Goal: Communication & Community: Participate in discussion

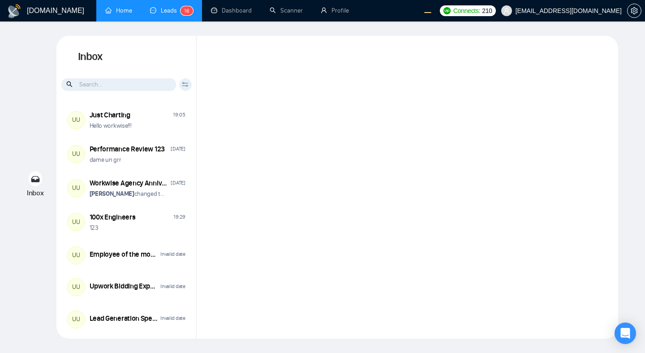
click at [120, 13] on link "Home" at bounding box center [118, 11] width 27 height 8
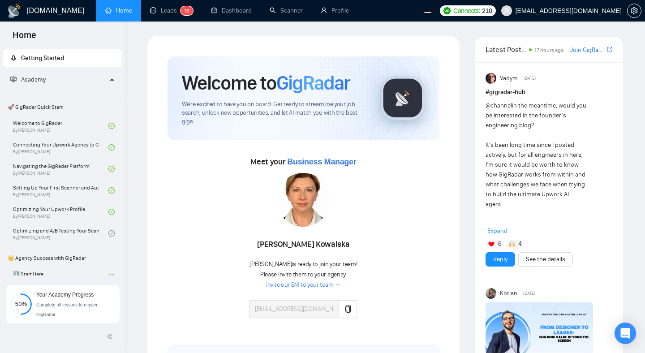
click at [495, 227] on div "@channel in the meantime, would you be interested in the founder’s engineering …" at bounding box center [549, 168] width 127 height 135
click at [501, 230] on span "Expand" at bounding box center [497, 231] width 20 height 8
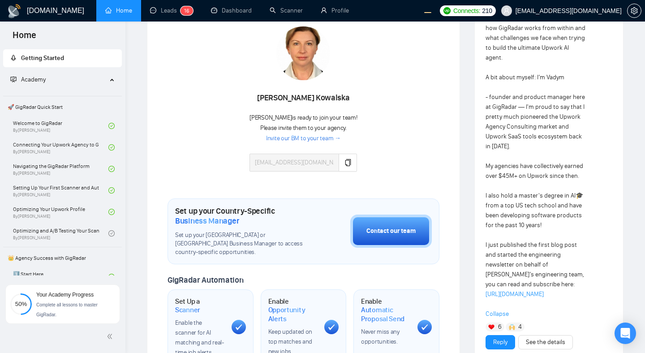
scroll to position [147, 0]
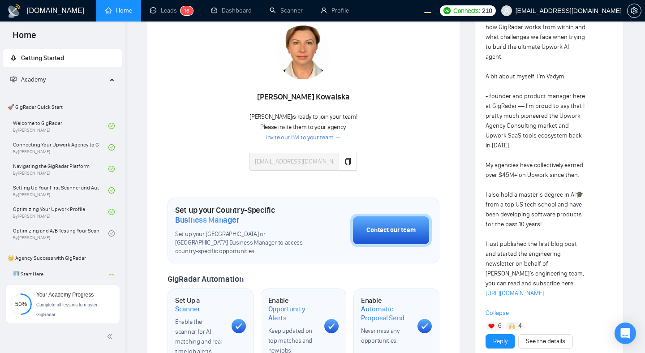
click at [529, 290] on link "https://www.linkedin.com/pulse/upwork-ai-job-filtering-why-gigradar-best-agent-…" at bounding box center [515, 293] width 58 height 8
click at [419, 119] on div "Meet your Business Manager Agnieszka Kowalska Agnieszka is ready to join your t…" at bounding box center [304, 93] width 272 height 172
click at [166, 13] on link "Leads 1 6" at bounding box center [171, 11] width 43 height 8
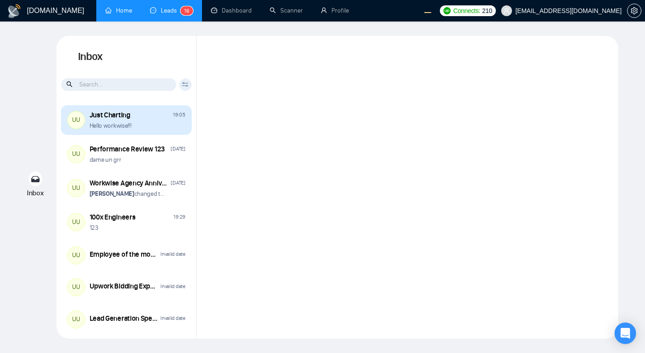
click at [154, 125] on div "Hello workwise!!!" at bounding box center [138, 125] width 96 height 9
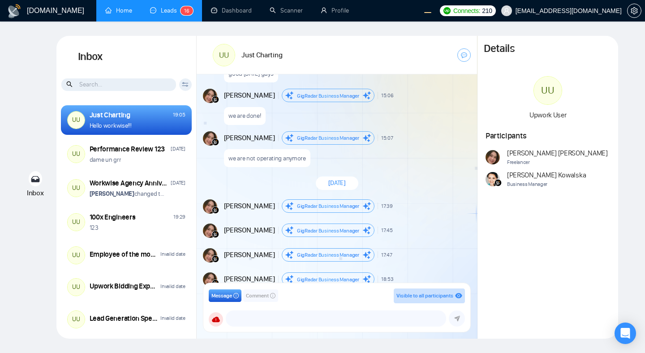
scroll to position [581, 0]
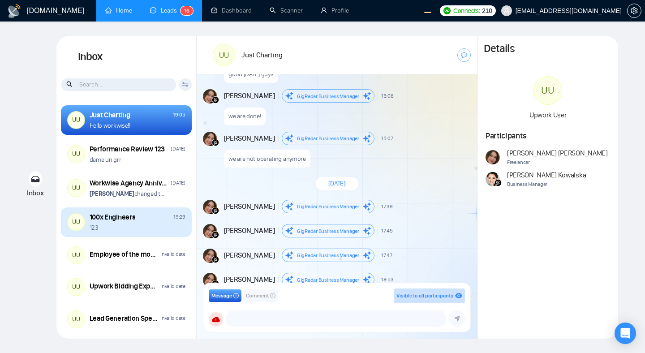
click at [146, 231] on div "123" at bounding box center [138, 228] width 96 height 9
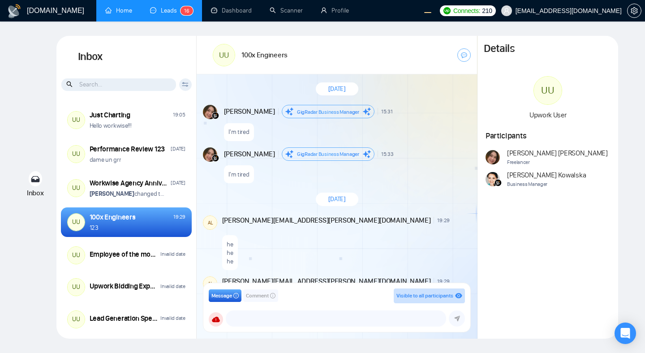
scroll to position [813, 0]
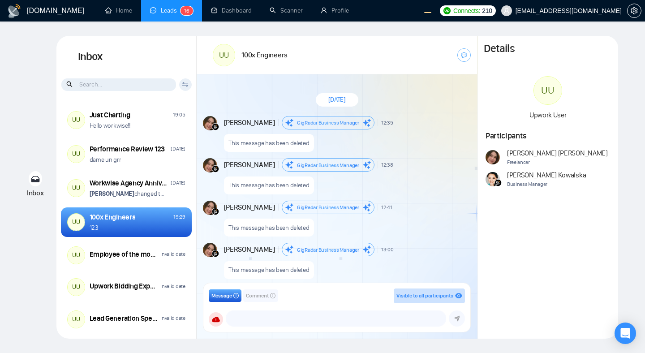
scroll to position [813, 0]
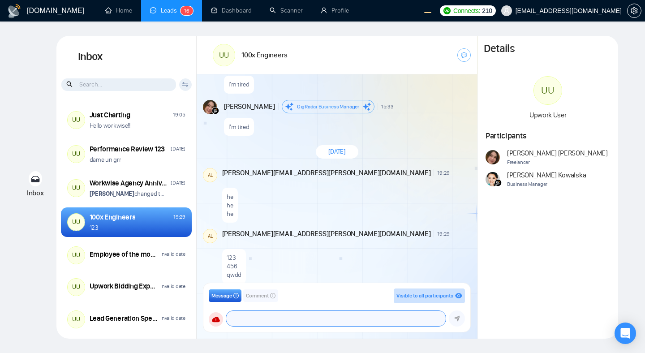
click at [305, 322] on textarea at bounding box center [335, 318] width 219 height 15
click at [265, 295] on span "Comment" at bounding box center [257, 296] width 23 height 9
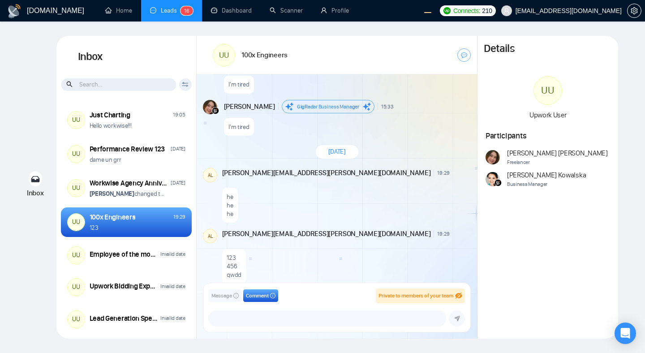
click at [290, 327] on div "Message Comment Private to members of your team salman.fatih@gigradar.io frnaml…" at bounding box center [336, 307] width 267 height 49
click at [275, 319] on textarea at bounding box center [327, 318] width 237 height 15
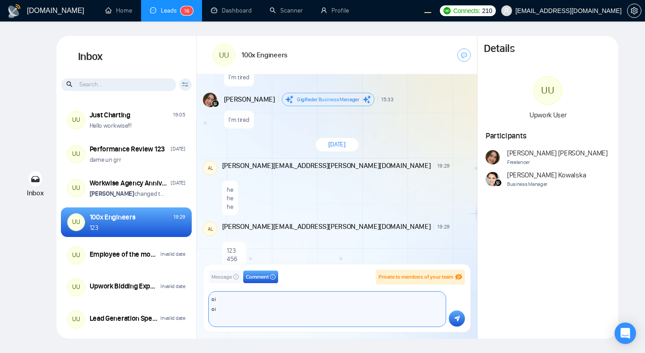
scroll to position [830, 0]
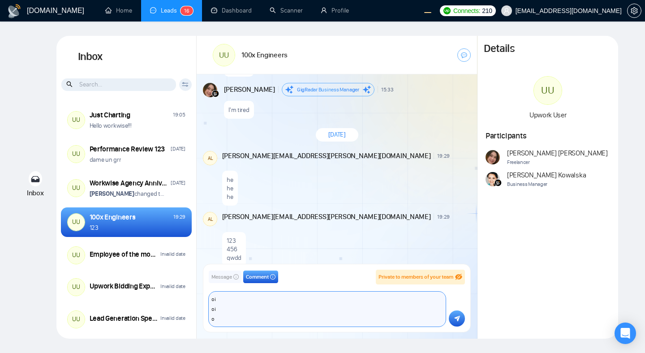
type textarea "oi oi oi"
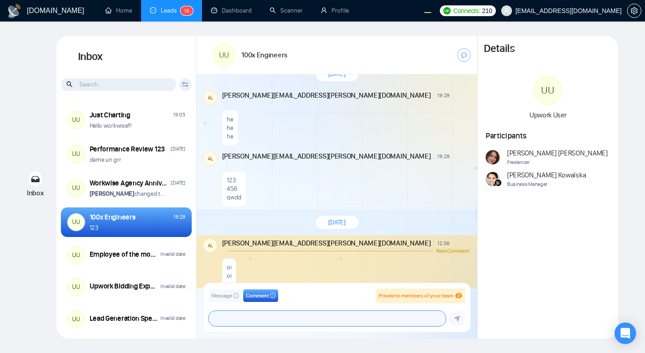
scroll to position [894, 0]
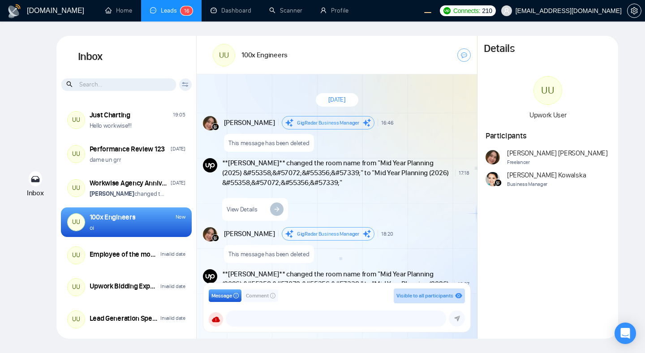
scroll to position [984, 0]
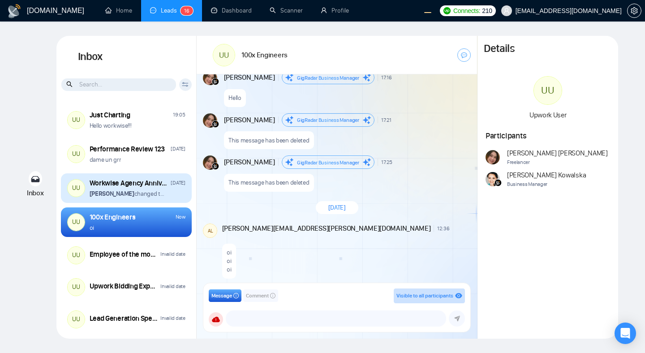
click at [181, 192] on div "Andrian Marsella changed the room name from "Workwise Agency Anniversary (2026)…" at bounding box center [138, 193] width 96 height 9
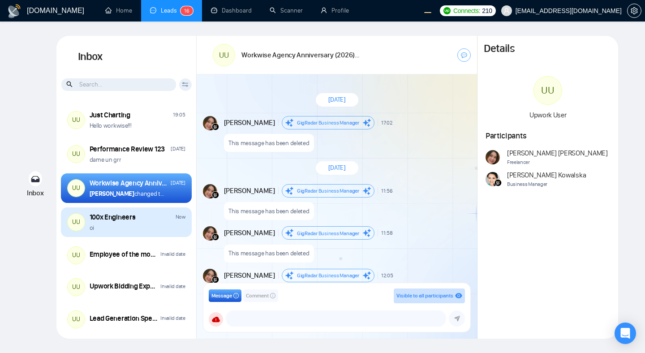
scroll to position [778, 0]
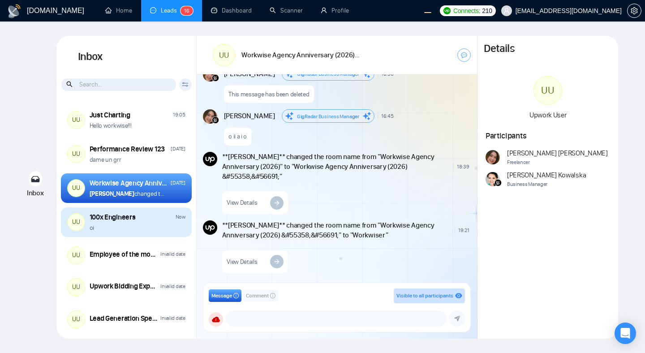
click at [169, 227] on div "oi" at bounding box center [138, 228] width 96 height 9
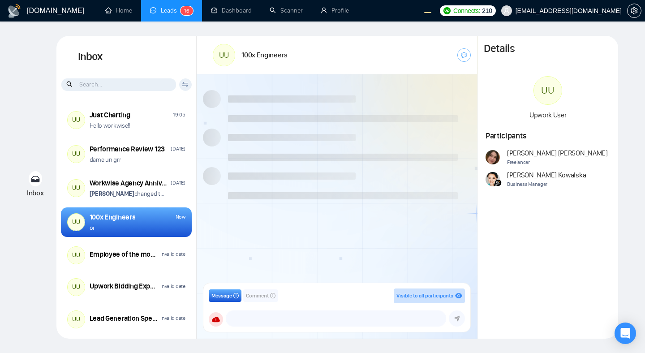
scroll to position [852, 0]
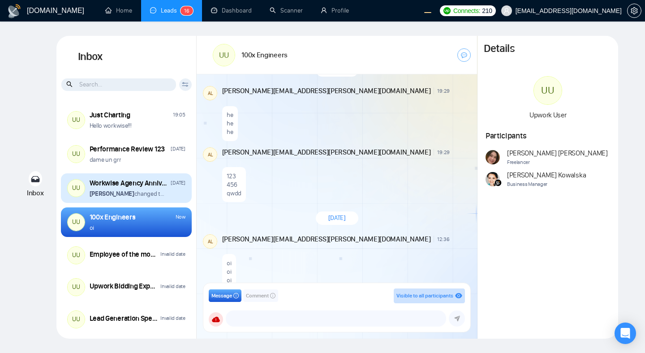
click at [175, 199] on div "UU Workwise Agency Anniversary (2026) 🥳 Aug 26 Andrian Marsella changed the roo…" at bounding box center [126, 188] width 131 height 30
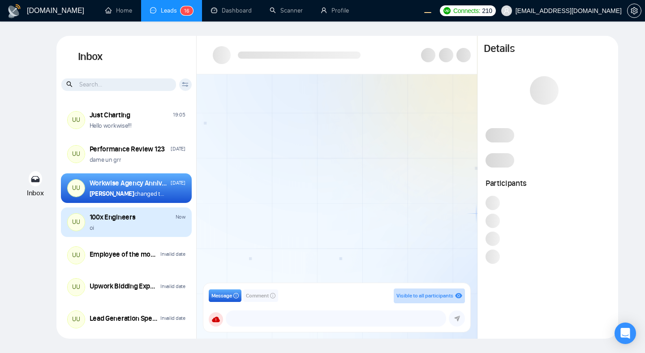
scroll to position [778, 0]
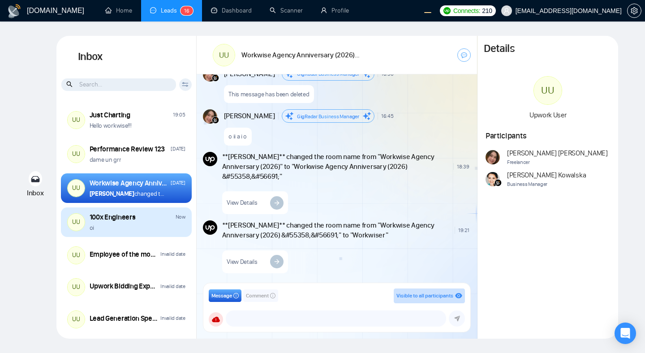
click at [168, 224] on div "oi" at bounding box center [138, 228] width 96 height 9
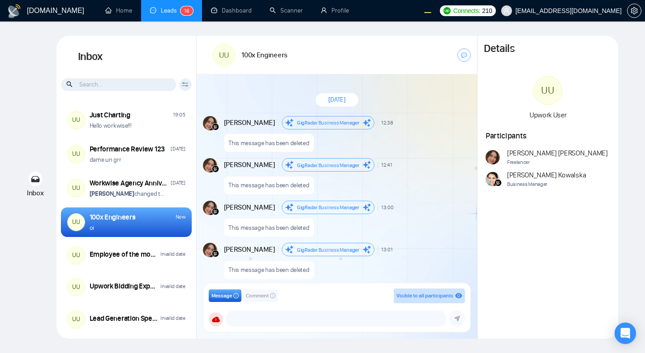
scroll to position [852, 0]
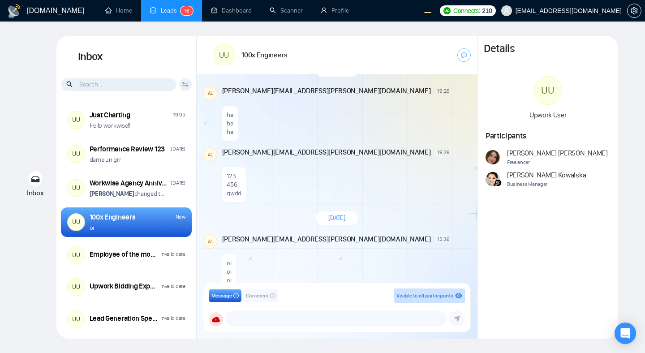
click at [304, 255] on div "oi oi oi" at bounding box center [345, 269] width 247 height 40
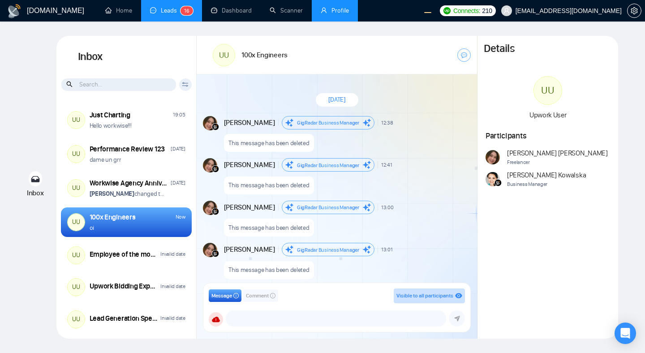
scroll to position [852, 0]
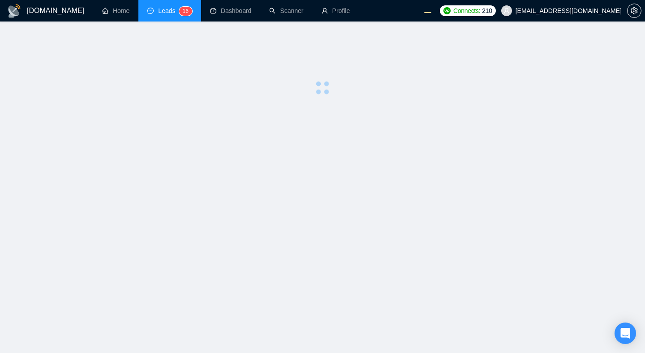
click at [367, 162] on main at bounding box center [322, 187] width 616 height 303
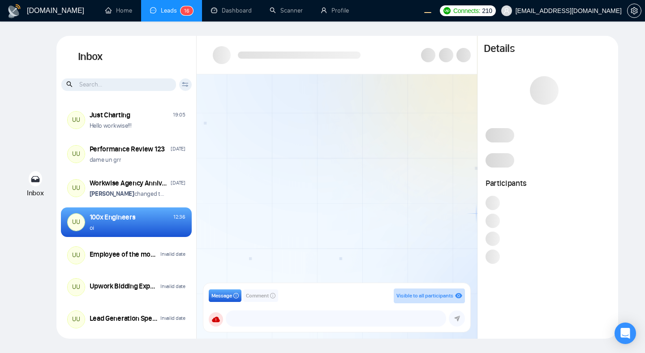
click at [336, 194] on div at bounding box center [337, 181] width 280 height 214
click at [258, 298] on span "Comment" at bounding box center [257, 296] width 23 height 9
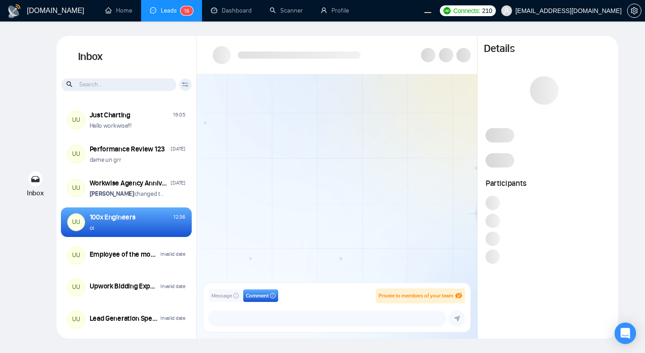
click at [227, 297] on span "Message" at bounding box center [221, 296] width 21 height 9
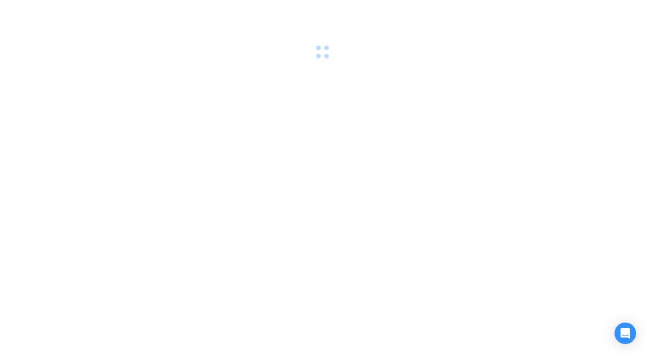
click at [217, 171] on div at bounding box center [322, 176] width 645 height 353
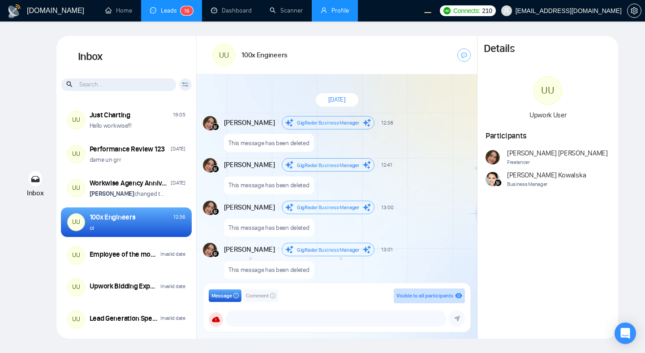
scroll to position [852, 0]
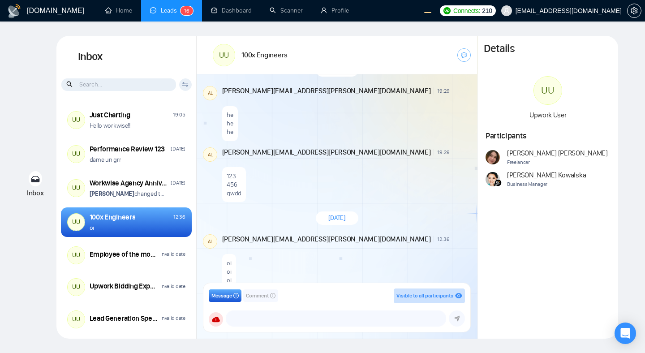
click at [282, 301] on div "Message Comment Visible to all participants" at bounding box center [337, 295] width 256 height 15
click at [329, 211] on div "Today" at bounding box center [337, 217] width 43 height 13
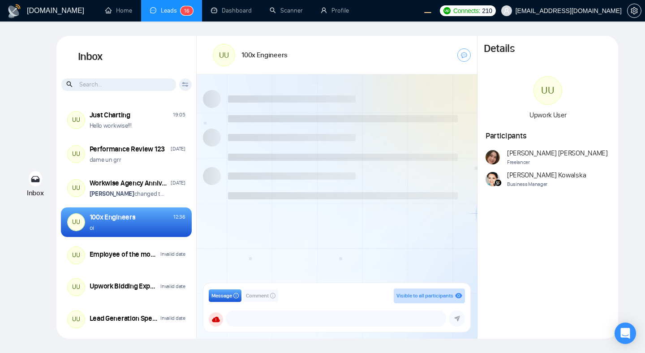
scroll to position [852, 0]
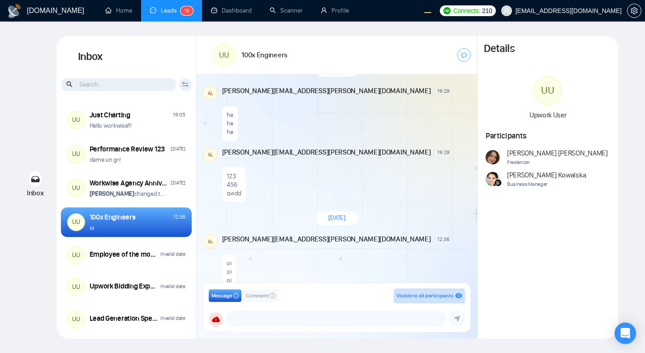
click at [262, 293] on span "Comment" at bounding box center [257, 296] width 23 height 9
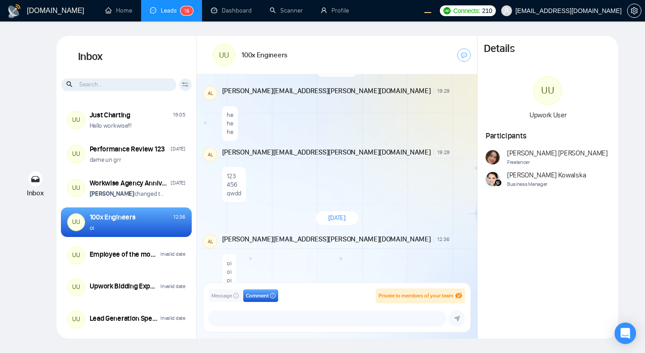
click at [224, 292] on span "Message" at bounding box center [221, 296] width 21 height 9
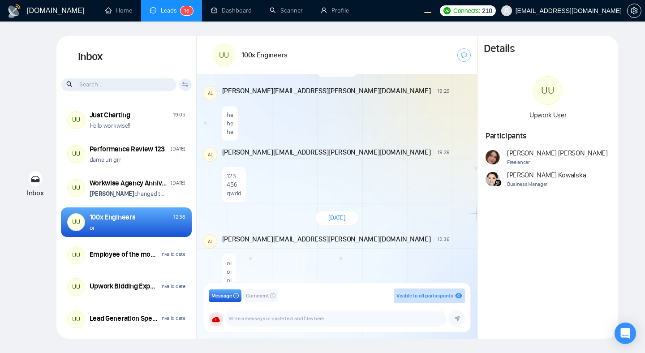
click at [266, 293] on span "Comment" at bounding box center [257, 296] width 23 height 9
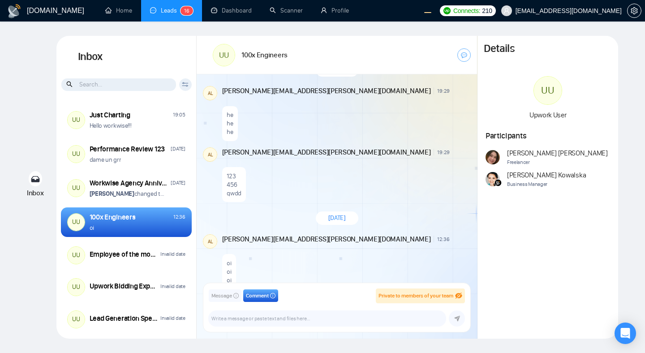
click at [226, 292] on span "Message" at bounding box center [221, 296] width 21 height 9
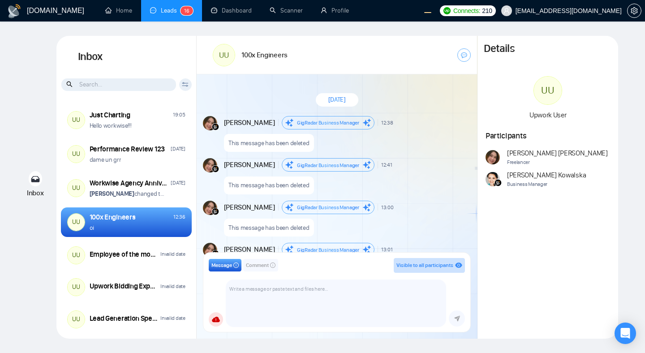
scroll to position [881, 0]
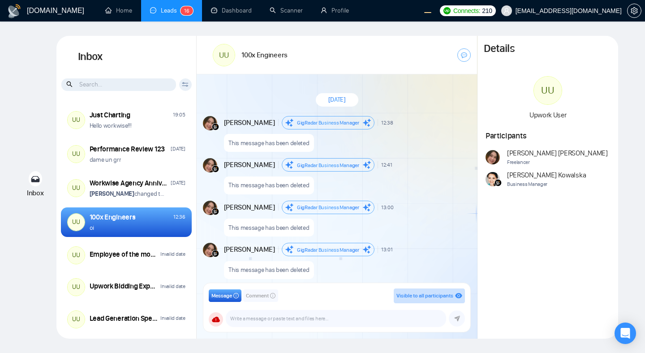
scroll to position [852, 0]
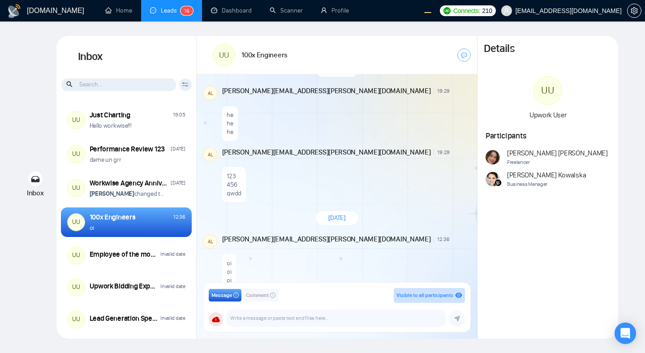
click at [259, 292] on span "Comment" at bounding box center [257, 295] width 23 height 9
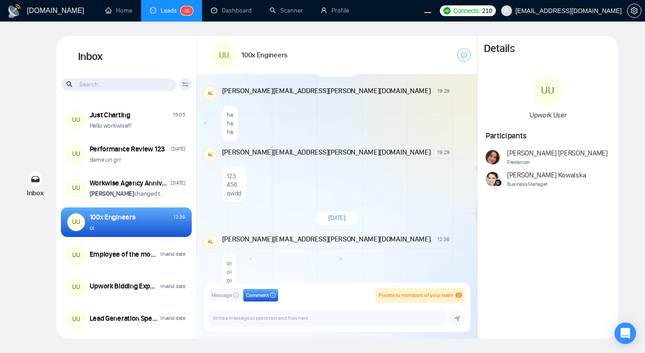
click at [232, 293] on span "Message" at bounding box center [221, 295] width 21 height 9
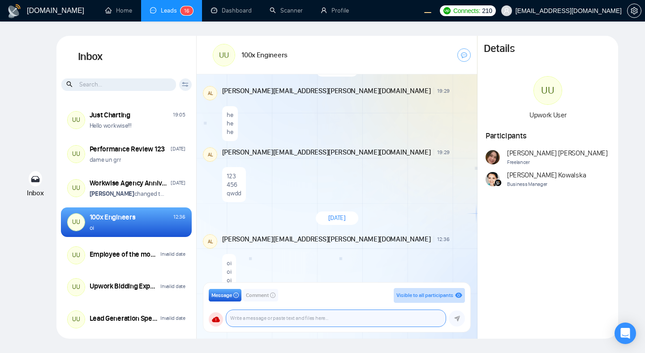
click at [309, 318] on textarea at bounding box center [335, 318] width 219 height 17
click at [254, 297] on span "Comment" at bounding box center [257, 295] width 23 height 9
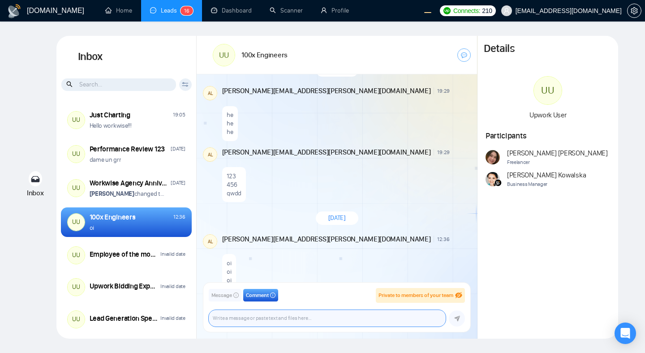
click at [258, 321] on textarea at bounding box center [327, 318] width 237 height 17
click at [234, 297] on icon "info-circle" at bounding box center [235, 294] width 5 height 5
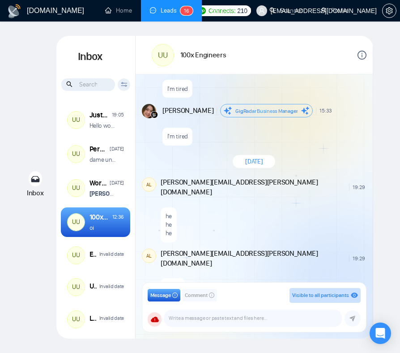
scroll to position [944, 0]
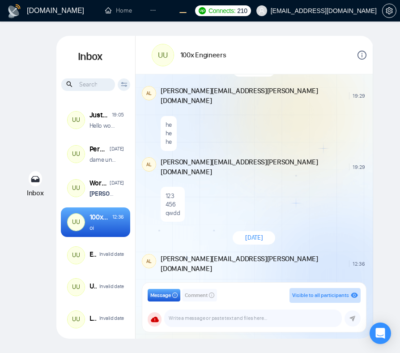
click at [27, 136] on div "Inbox Inbox Client Reset Date Reset Reset Apply UU Just Charting 19:05 Hello wo…" at bounding box center [200, 187] width 372 height 303
click at [243, 319] on textarea at bounding box center [253, 318] width 176 height 17
click at [194, 295] on span "Comment" at bounding box center [196, 295] width 23 height 9
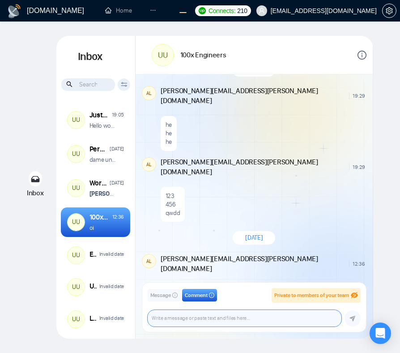
click at [196, 317] on textarea at bounding box center [245, 318] width 194 height 17
click at [163, 300] on button "Message" at bounding box center [164, 295] width 33 height 13
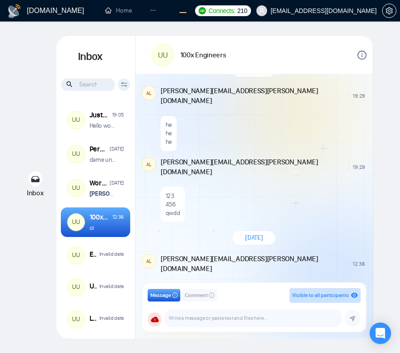
click at [195, 296] on span "Comment" at bounding box center [196, 295] width 23 height 9
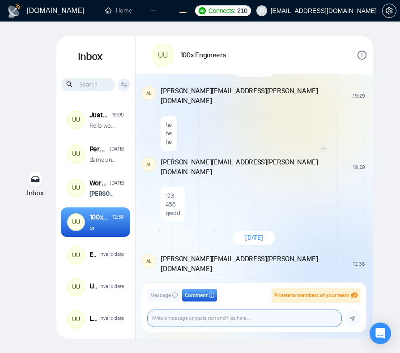
click at [194, 314] on textarea at bounding box center [245, 318] width 194 height 17
click at [160, 298] on span "Message" at bounding box center [160, 295] width 21 height 9
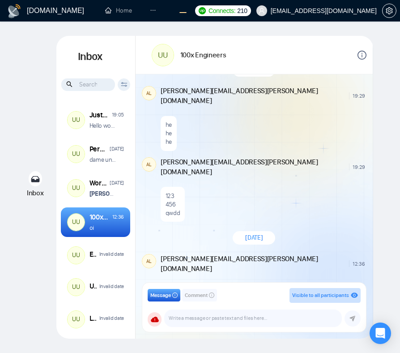
click at [193, 296] on span "Comment" at bounding box center [196, 295] width 23 height 9
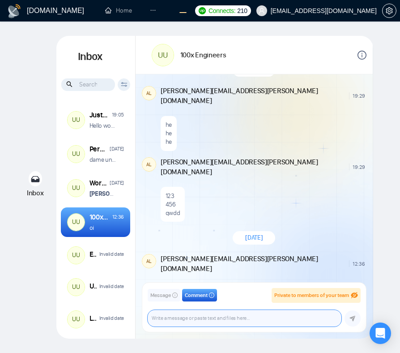
click at [186, 319] on textarea at bounding box center [245, 318] width 194 height 17
paste textarea "BF-2053"
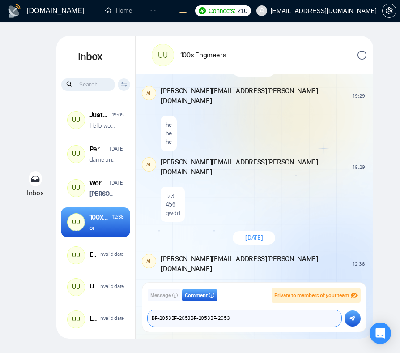
paste textarea "BF-2053"
paste textarea
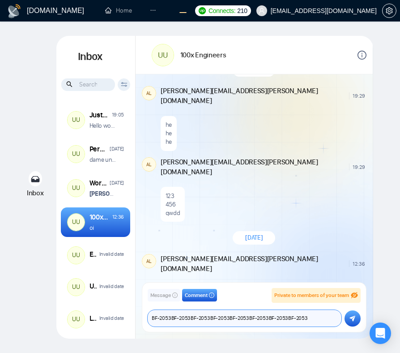
paste textarea "BF-2053BF-2053BF-2053BF-2053BF-2053BF-2053BF-2053BF-2053"
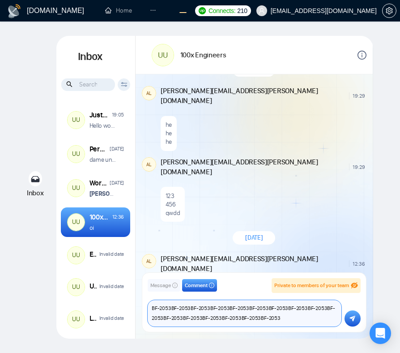
scroll to position [952, 0]
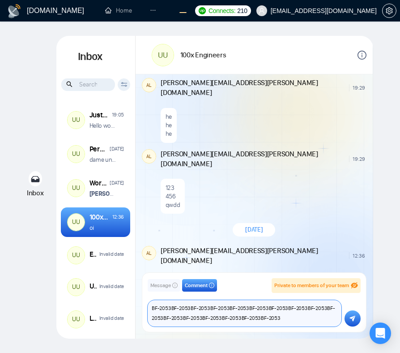
paste textarea "BF-2053BF-2053BF-2053BF-2053BF-2053BF-2053BF-2053BF-2053"
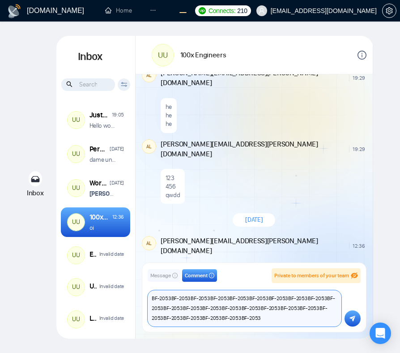
paste textarea "BF-2053BF-2053BF-2053BF-2053BF-2053BF-2053BF-2053BF-2053"
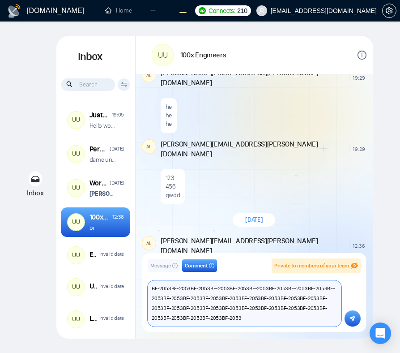
scroll to position [971, 0]
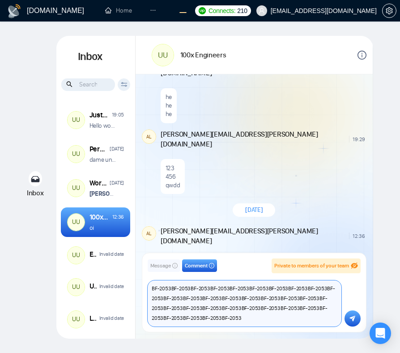
paste textarea "BF-2053BF-2053BF-2053BF-2053BF-2053BF-2053BF-2053BF-2053"
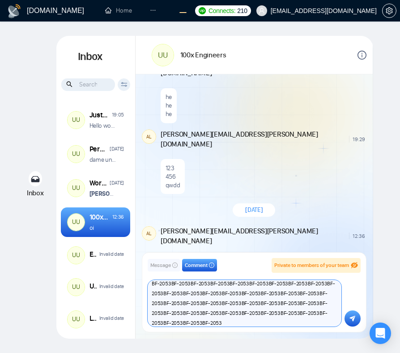
scroll to position [972, 0]
paste textarea "BF-2053BF-2053BF-2053BF-2053BF-2053BF-2053BF-2053BF-2053"
type textarea "BF-2053BF-2053BF-2053BF-2053BF-2053BF-2053BF-2053BF-2053BF-2053BF-2053BF-2053BF…"
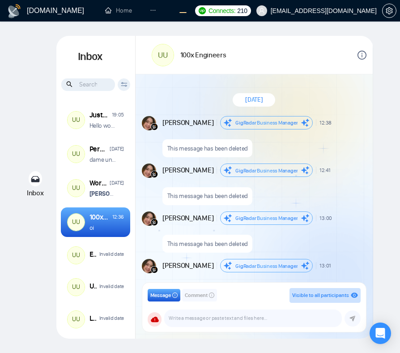
scroll to position [944, 0]
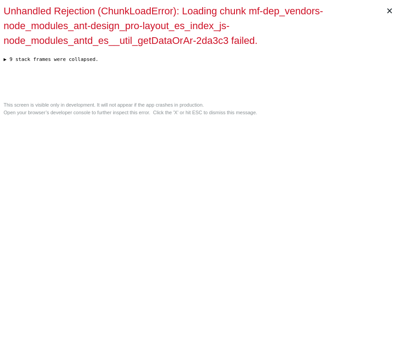
click at [297, 98] on div "Unhandled Rejection (ChunkLoadError): Loading chunk mf-dep_vendors-node_modules…" at bounding box center [200, 51] width 393 height 94
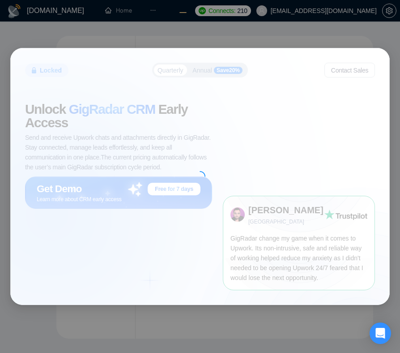
click at [320, 330] on div "Locked Quarterly Annual Save 20 % Contact Sales Unlock GigRadar CRM Early Acces…" at bounding box center [200, 176] width 400 height 353
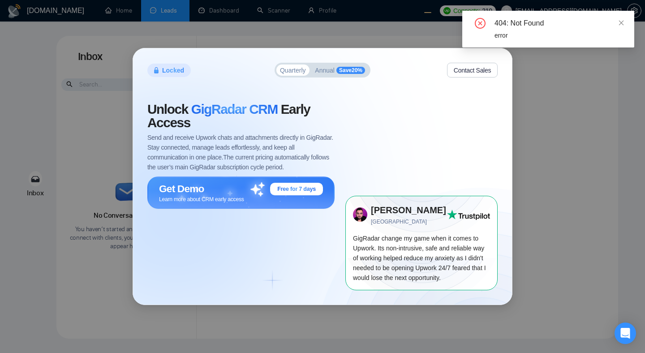
click at [536, 155] on div "Locked Quarterly Annual Save 20 % Contact Sales Unlock GigRadar CRM Early Acces…" at bounding box center [322, 176] width 645 height 353
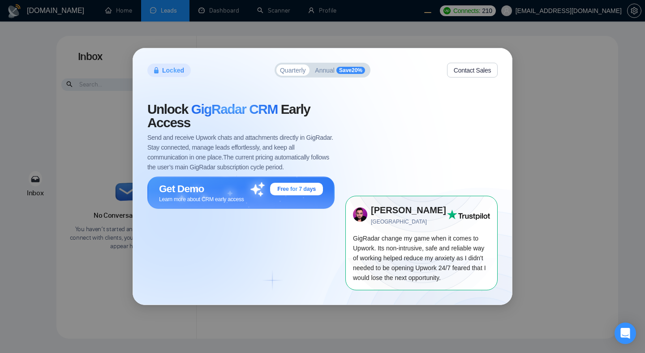
click at [578, 122] on div "Locked Quarterly Annual Save 20 % Contact Sales Unlock GigRadar CRM Early Acces…" at bounding box center [322, 176] width 645 height 353
click at [249, 242] on div "Unlock GigRadar CRM Early Access Send and receive Upwork chats and attachments …" at bounding box center [246, 196] width 198 height 187
click at [259, 249] on div "Unlock GigRadar CRM Early Access Send and receive Upwork chats and attachments …" at bounding box center [246, 196] width 198 height 187
click at [325, 67] on span "Annual" at bounding box center [325, 70] width 20 height 6
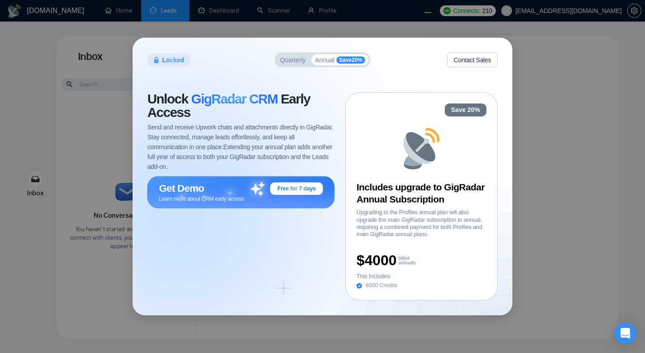
click at [296, 60] on span "Quarterly" at bounding box center [293, 60] width 26 height 6
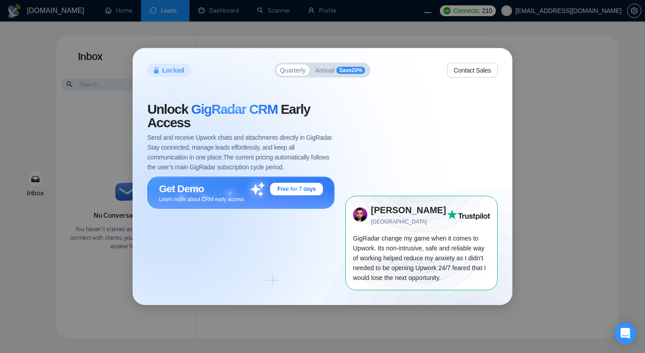
click at [326, 71] on span "Annual" at bounding box center [325, 70] width 20 height 6
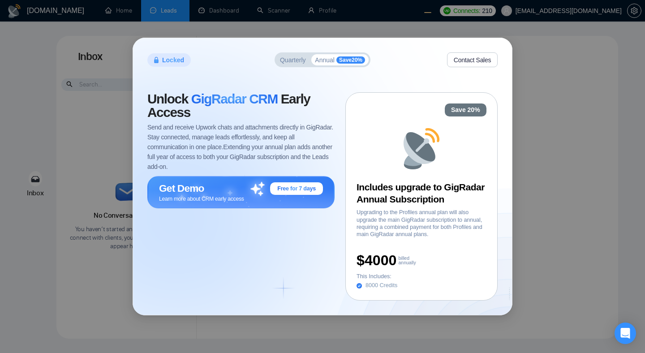
click at [285, 64] on button "Quarterly" at bounding box center [292, 59] width 33 height 11
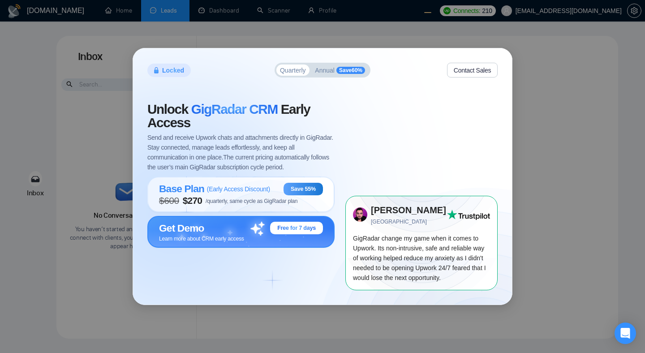
click at [220, 227] on div "Get Demo Free for 7 days" at bounding box center [241, 228] width 164 height 13
click at [260, 197] on span "$ 600 $ 270 /quarterly, same cycle as GigRadar plan" at bounding box center [228, 200] width 138 height 11
click at [516, 152] on div "Locked Quarterly Annual Save 60 % Contact Sales Unlock GigRadar CRM Early Acces…" at bounding box center [322, 176] width 645 height 353
click at [562, 150] on div "Locked Quarterly Annual Save 60 % Contact Sales Unlock GigRadar CRM Early Acces…" at bounding box center [322, 176] width 645 height 353
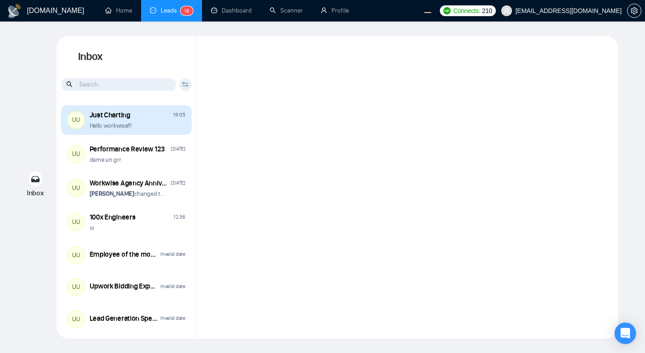
click at [148, 124] on div "Hello workwise!!!" at bounding box center [138, 125] width 96 height 9
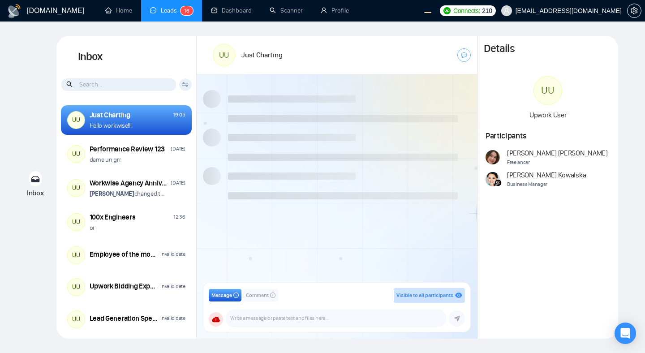
scroll to position [648, 0]
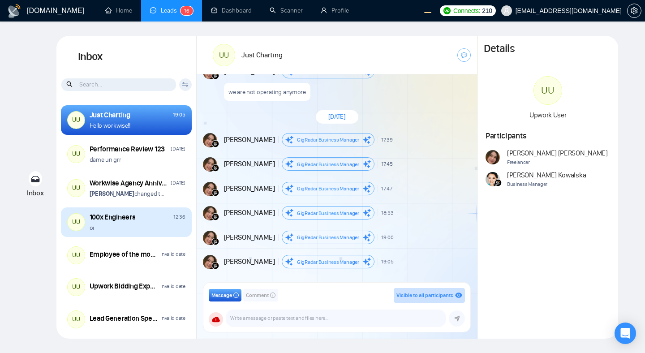
click at [152, 219] on div "100x Engineers 12:36" at bounding box center [138, 217] width 96 height 10
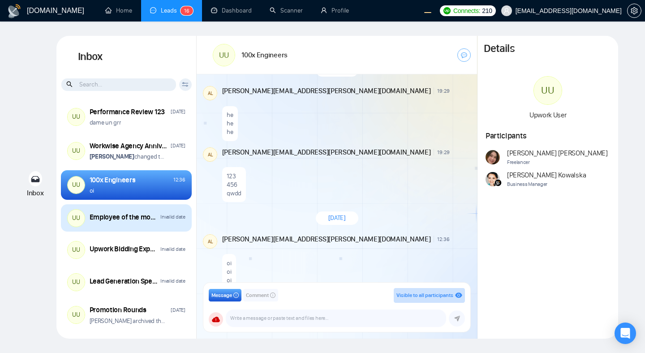
scroll to position [36, 0]
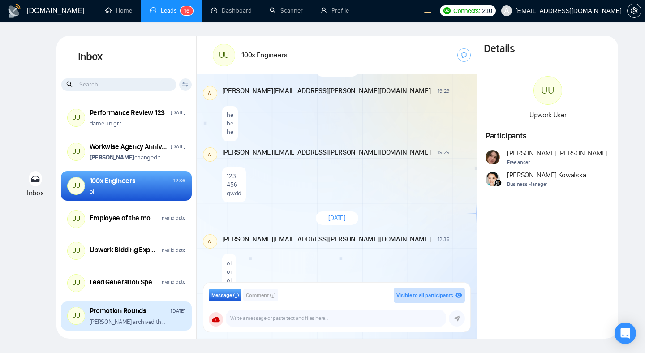
click at [119, 323] on p "[PERSON_NAME] archived the room" at bounding box center [128, 322] width 77 height 9
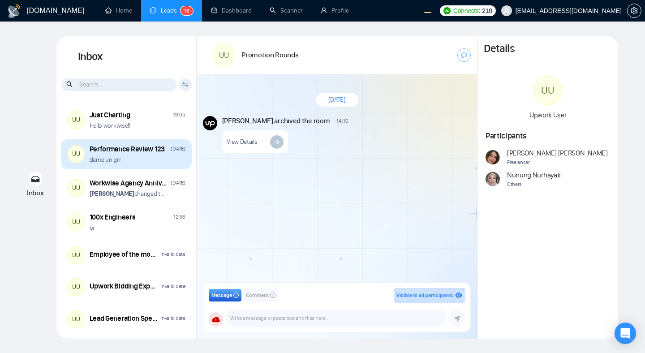
click at [142, 159] on div "dame un grr" at bounding box center [138, 159] width 96 height 9
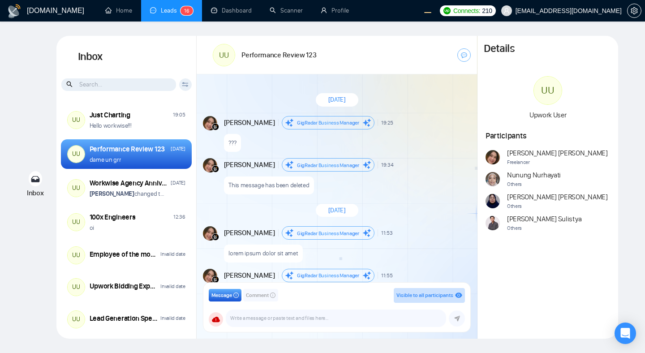
scroll to position [837, 0]
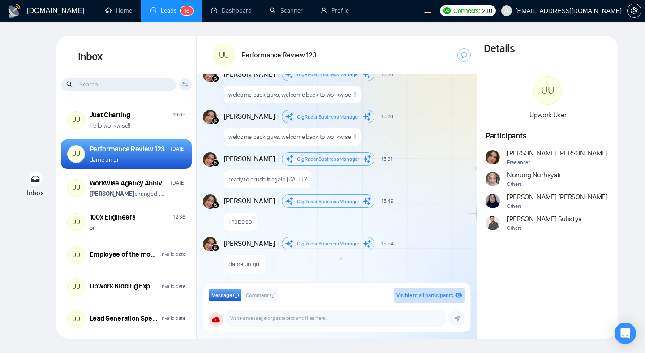
click at [252, 297] on span "Comment" at bounding box center [257, 295] width 23 height 9
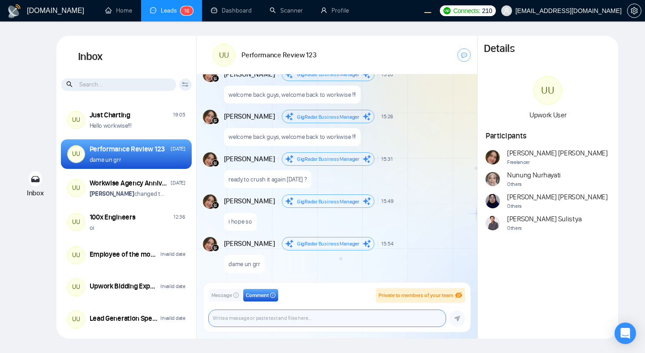
click at [245, 318] on textarea at bounding box center [327, 318] width 237 height 17
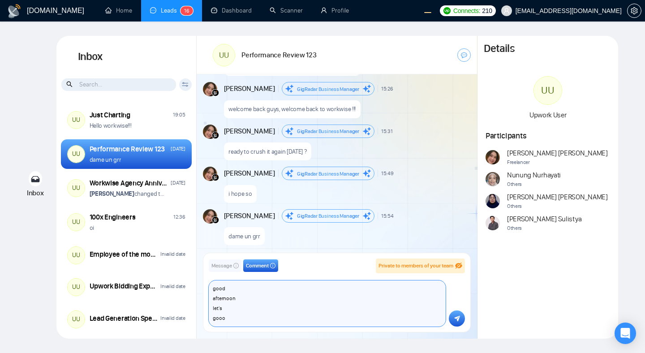
scroll to position [865, 0]
type textarea "good afternoon let's gooo !!!"
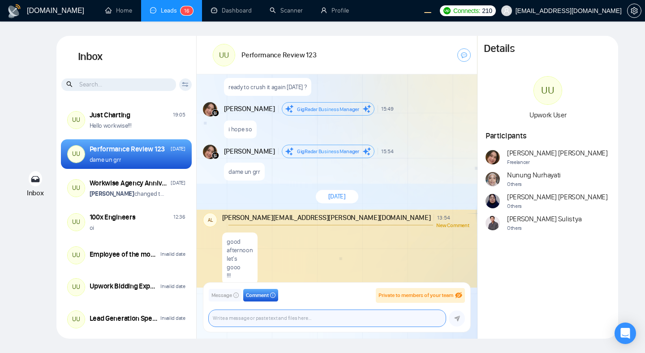
scroll to position [936, 0]
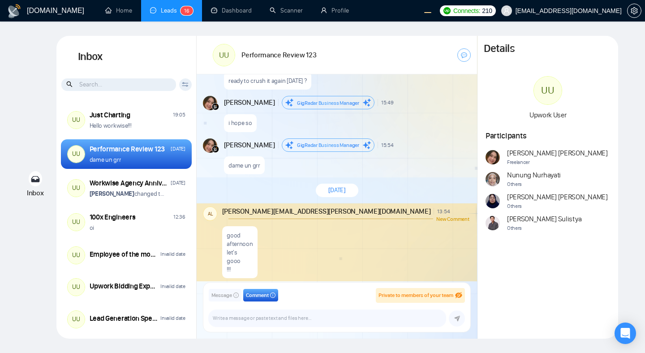
click at [358, 276] on div "Message Comment Private to members of your team [EMAIL_ADDRESS][DOMAIN_NAME] [E…" at bounding box center [337, 307] width 280 height 63
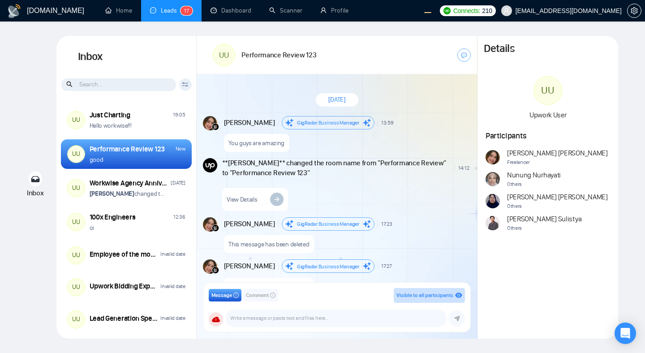
scroll to position [824, 0]
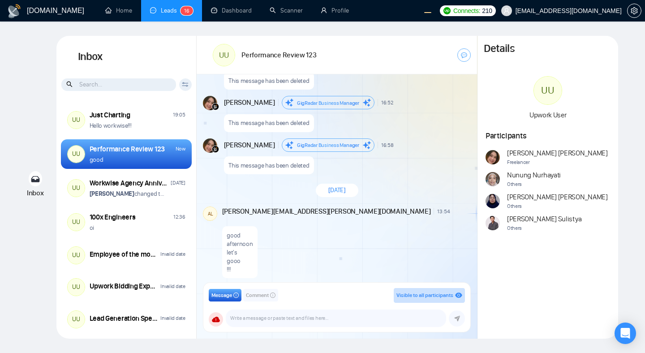
click at [255, 299] on span "Comment" at bounding box center [257, 295] width 23 height 9
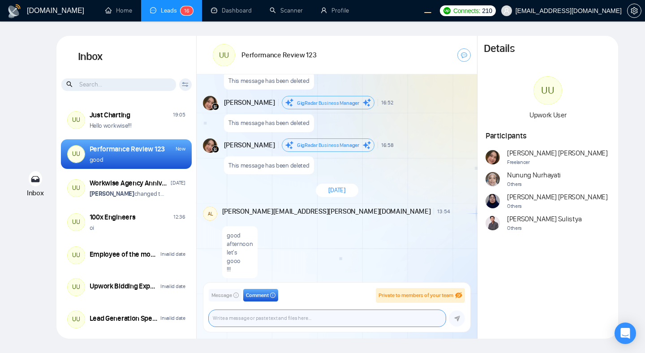
click at [263, 316] on textarea at bounding box center [327, 318] width 237 height 17
paste textarea "ttps://localhost:8000"
paste textarea "https://localhost:8000"
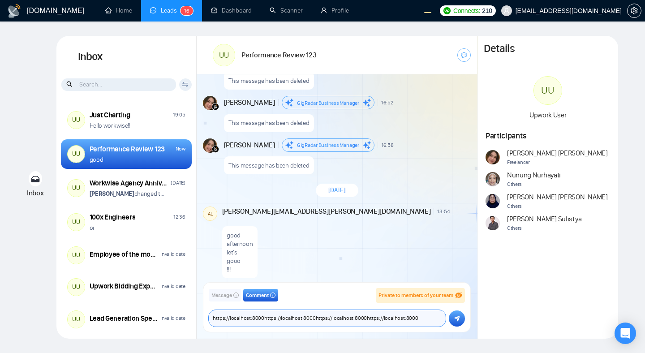
paste textarea "https://localhost:8000"
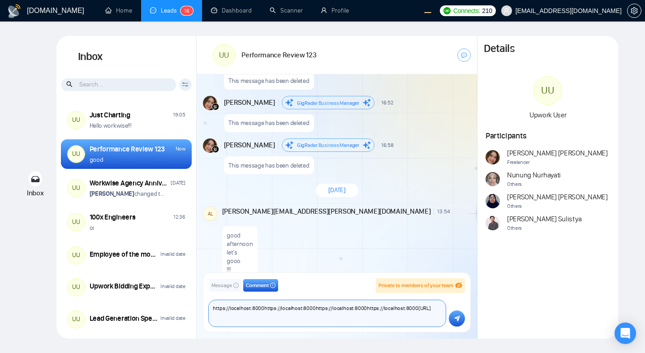
scroll to position [832, 0]
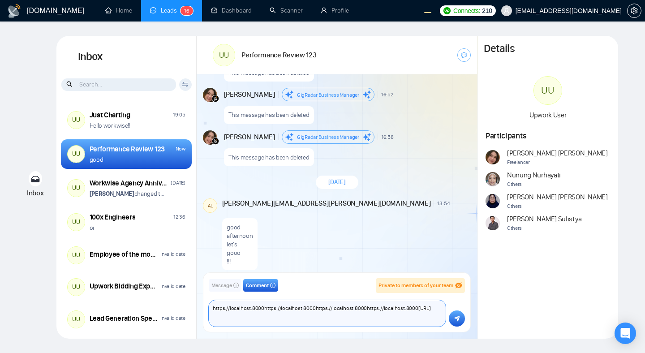
paste textarea "https://localhost:8000"
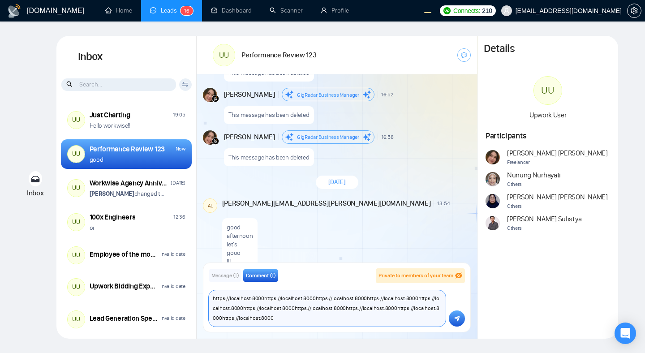
scroll to position [842, 0]
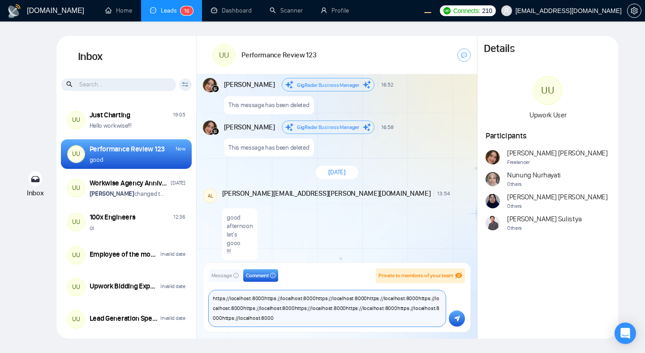
paste textarea "https://localhost:8000"
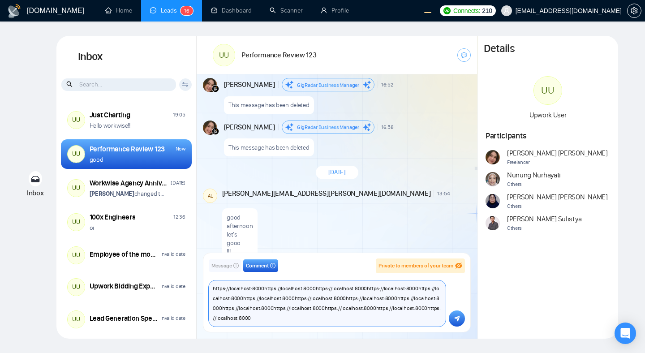
scroll to position [852, 0]
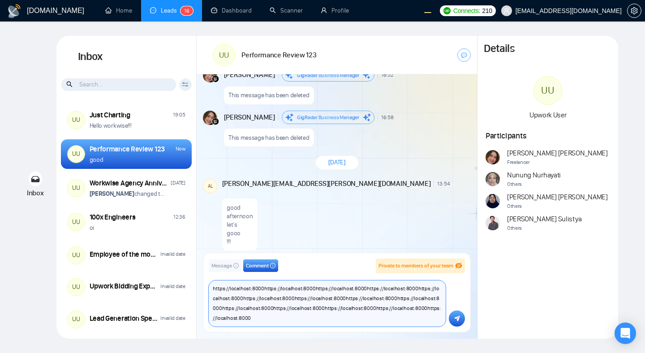
paste textarea "https://localhost:8000"
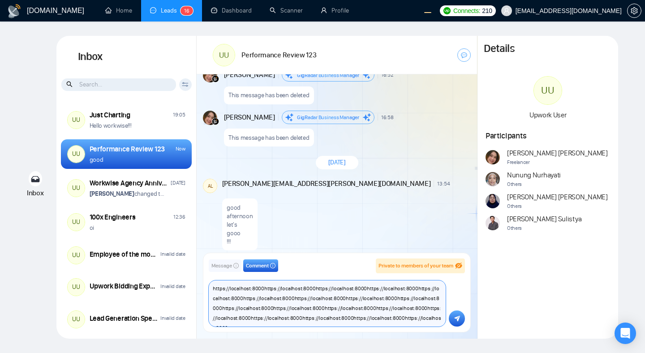
scroll to position [852, 0]
paste textarea "https://localhost:8000"
type textarea "https://localhost:8000https://localhost:8000https://localhost:8000https://local…"
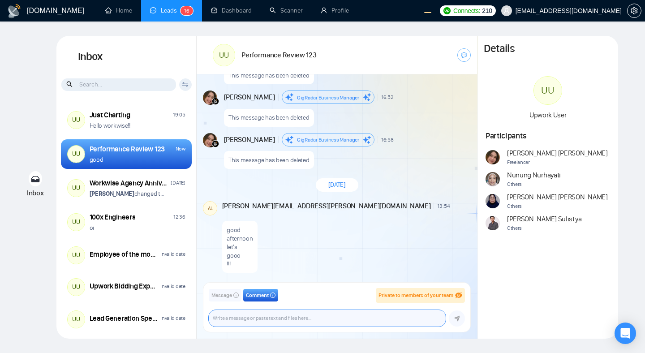
scroll to position [824, 0]
